Goal: Task Accomplishment & Management: Use online tool/utility

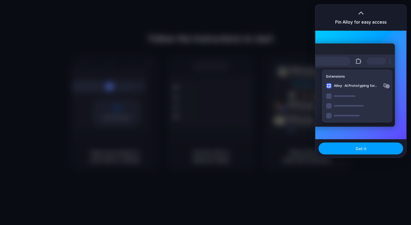
click at [363, 150] on span "Got it" at bounding box center [360, 149] width 11 height 6
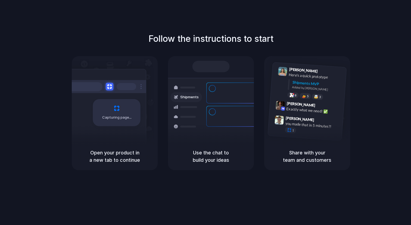
click at [110, 120] on span "Capturing page" at bounding box center [117, 117] width 30 height 5
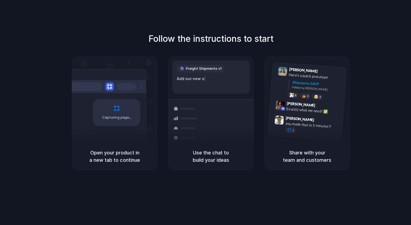
click at [219, 107] on div "Container from Shanghai 40ft • ETA Dec 28 • In transit" at bounding box center [242, 117] width 73 height 21
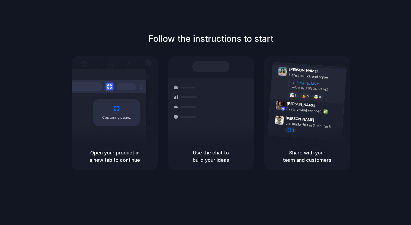
click at [292, 86] on div "Added by Alloy" at bounding box center [317, 89] width 50 height 8
click at [139, 93] on div "Capturing page" at bounding box center [105, 110] width 82 height 83
click at [210, 99] on div "Container from Shanghai 40ft • ETA Dec 28 • In transit" at bounding box center [242, 95] width 73 height 21
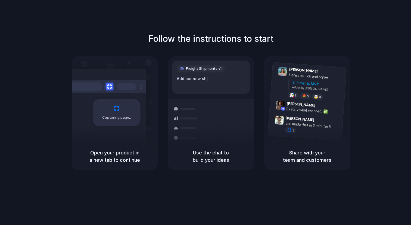
click at [129, 90] on div at bounding box center [105, 86] width 82 height 13
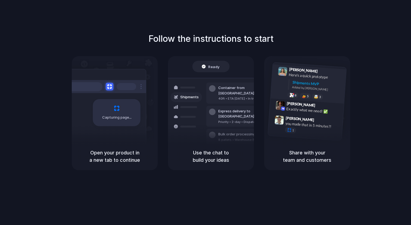
click at [308, 76] on div "Here's a quick prototype" at bounding box center [316, 76] width 54 height 9
click at [313, 161] on h5 "Share with your team and customers" at bounding box center [307, 156] width 73 height 15
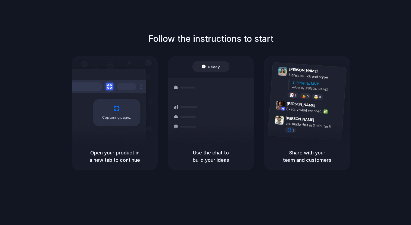
click at [313, 161] on h5 "Share with your team and customers" at bounding box center [307, 156] width 73 height 15
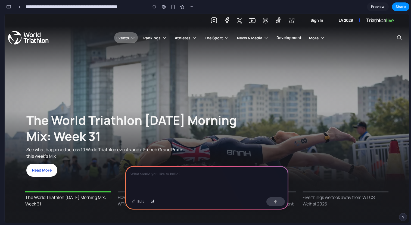
click at [127, 40] on span "Events" at bounding box center [122, 37] width 13 height 5
click at [173, 168] on div at bounding box center [206, 180] width 163 height 29
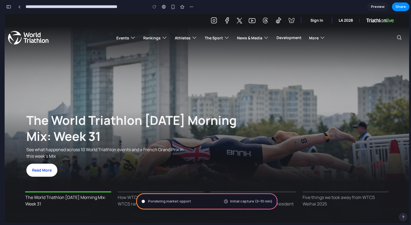
click at [239, 201] on span "Initial capture (3–10 min)" at bounding box center [251, 201] width 42 height 5
type input "**********"
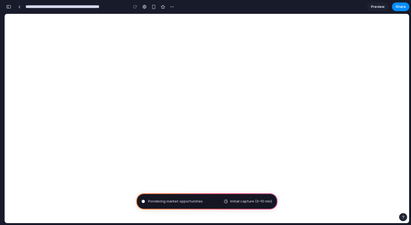
scroll to position [60, 0]
